Goal: Task Accomplishment & Management: Manage account settings

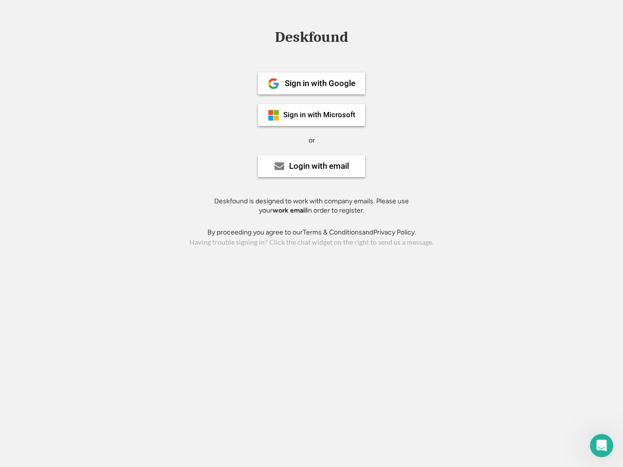
click at [312, 139] on div "or" at bounding box center [312, 141] width 6 height 10
click at [312, 39] on div "Deskfound" at bounding box center [311, 37] width 83 height 15
click at [266, 37] on div "Deskfound" at bounding box center [311, 39] width 623 height 19
click at [312, 39] on div "Deskfound" at bounding box center [311, 37] width 83 height 15
click at [312, 140] on div "or" at bounding box center [312, 141] width 6 height 10
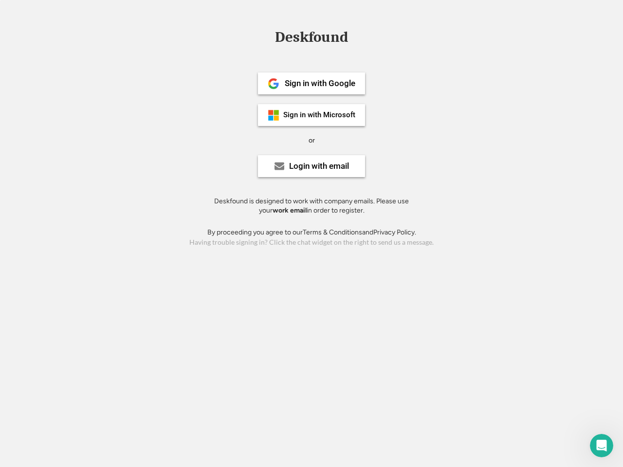
click at [312, 83] on div "Sign in with Google" at bounding box center [320, 83] width 71 height 8
click at [320, 83] on div "Sign in with Google" at bounding box center [320, 83] width 71 height 8
click at [274, 84] on img at bounding box center [274, 84] width 12 height 12
click at [312, 115] on div "Sign in with Microsoft" at bounding box center [319, 115] width 72 height 7
click at [320, 115] on div "Sign in with Microsoft" at bounding box center [319, 115] width 72 height 7
